Goal: Task Accomplishment & Management: Complete application form

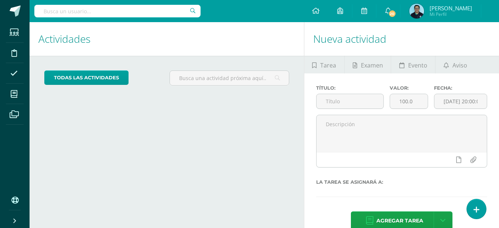
checkbox input "false"
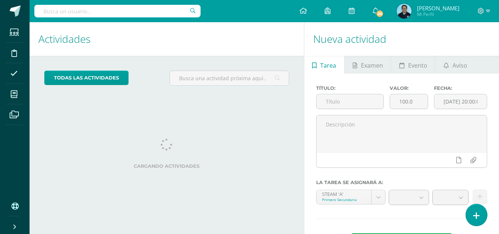
click at [477, 219] on icon at bounding box center [476, 215] width 7 height 8
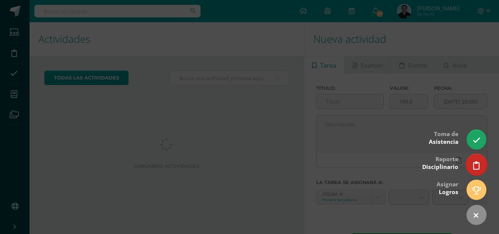
click at [476, 168] on icon at bounding box center [476, 165] width 7 height 8
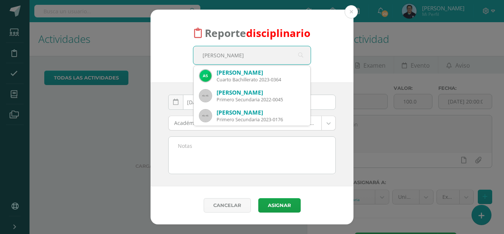
type input "[PERSON_NAME]"
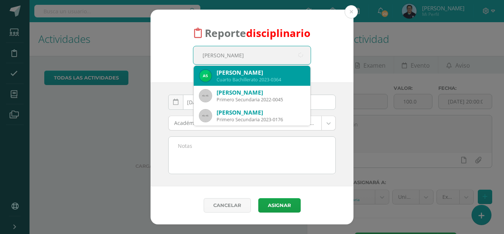
click at [266, 73] on div "[PERSON_NAME]" at bounding box center [261, 73] width 88 height 8
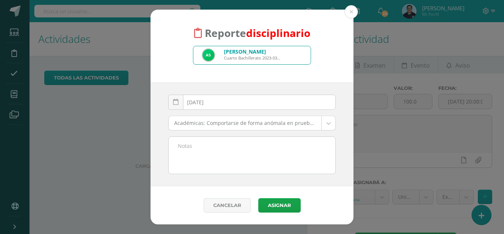
click at [215, 124] on body "Reporte disciplinario [PERSON_NAME] Bachillerato 2023-0364 [PERSON_NAME] [DATE]…" at bounding box center [252, 117] width 504 height 234
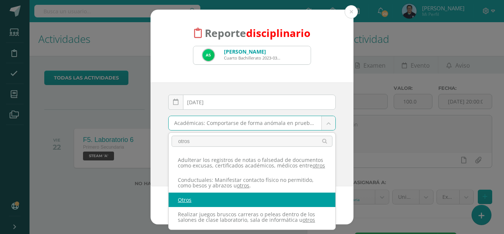
type input "otros"
select select "27"
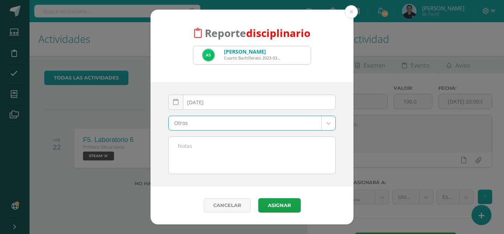
click at [201, 153] on textarea at bounding box center [252, 155] width 167 height 37
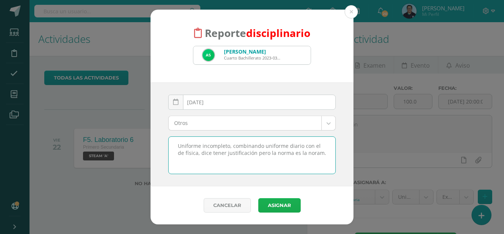
type textarea "Uniforme incompleto, combinando uniforme diario con el de física, dice tener ju…"
click at [281, 203] on button "Asignar" at bounding box center [279, 205] width 42 height 14
